Goal: Task Accomplishment & Management: Complete application form

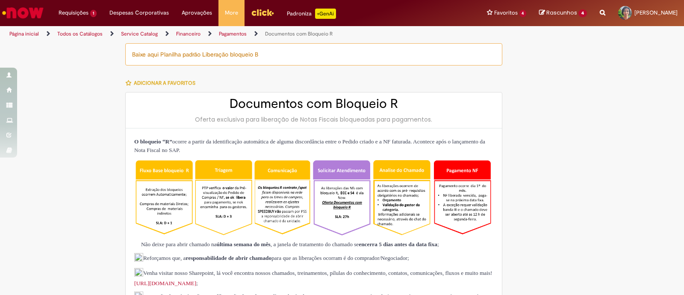
select select "**********"
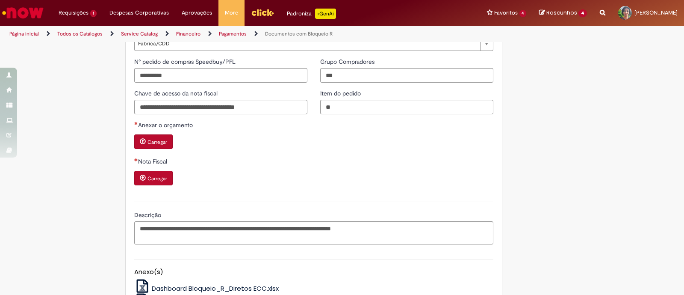
click at [160, 175] on small "Carregar" at bounding box center [157, 178] width 20 height 7
click at [151, 175] on small "Carregar" at bounding box center [157, 178] width 20 height 7
click at [147, 175] on small "Carregar" at bounding box center [157, 178] width 20 height 7
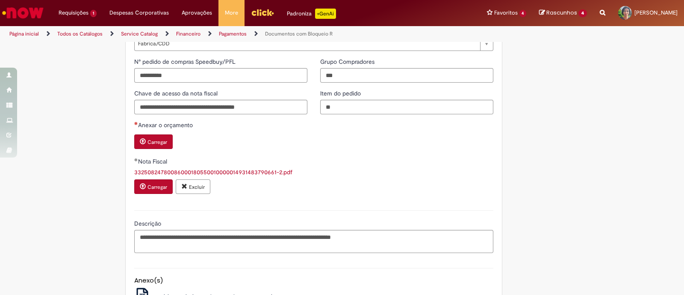
click at [151, 138] on small "Carregar" at bounding box center [157, 141] width 20 height 7
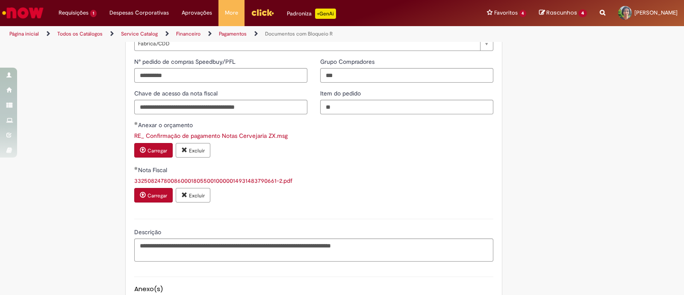
scroll to position [804, 0]
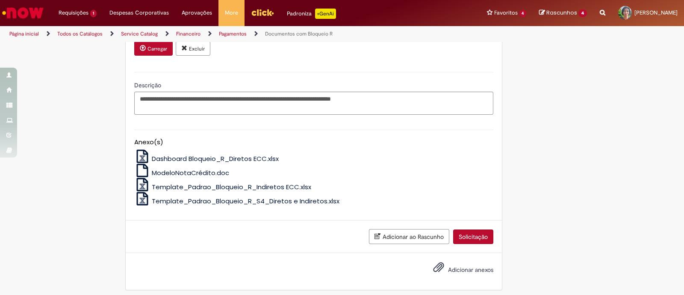
click at [471, 229] on button "Solicitação" at bounding box center [473, 236] width 40 height 15
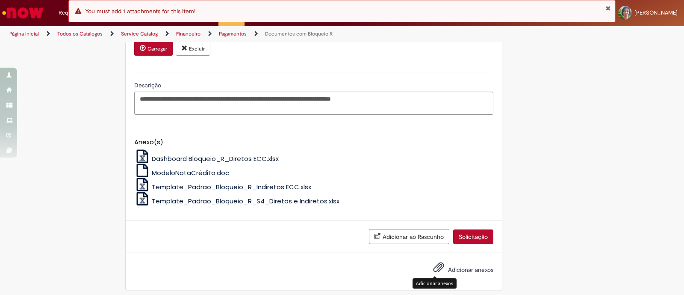
click at [435, 262] on span "Adicionar anexos" at bounding box center [438, 267] width 10 height 10
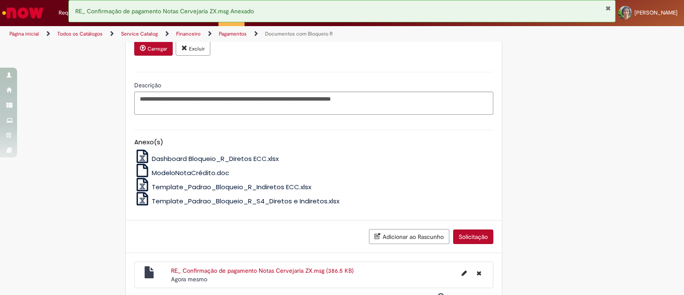
click at [463, 230] on button "Solicitação" at bounding box center [473, 236] width 40 height 15
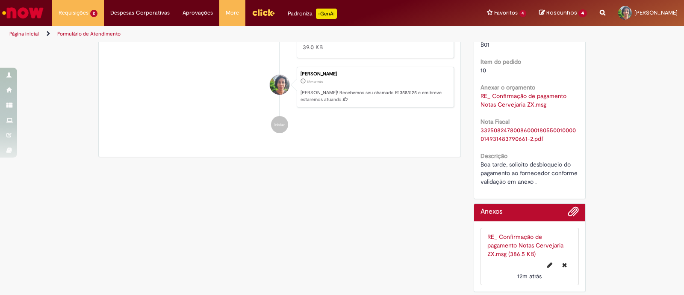
scroll to position [51, 0]
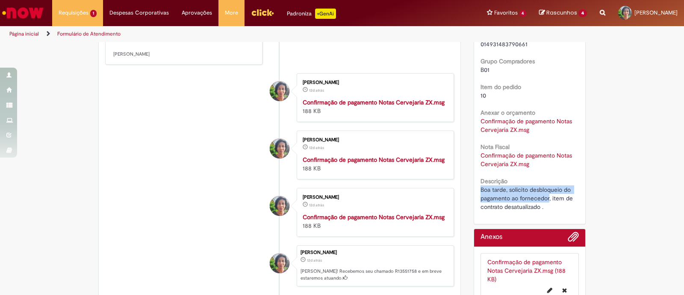
scroll to position [280, 0]
